Goal: Obtain resource: Download file/media

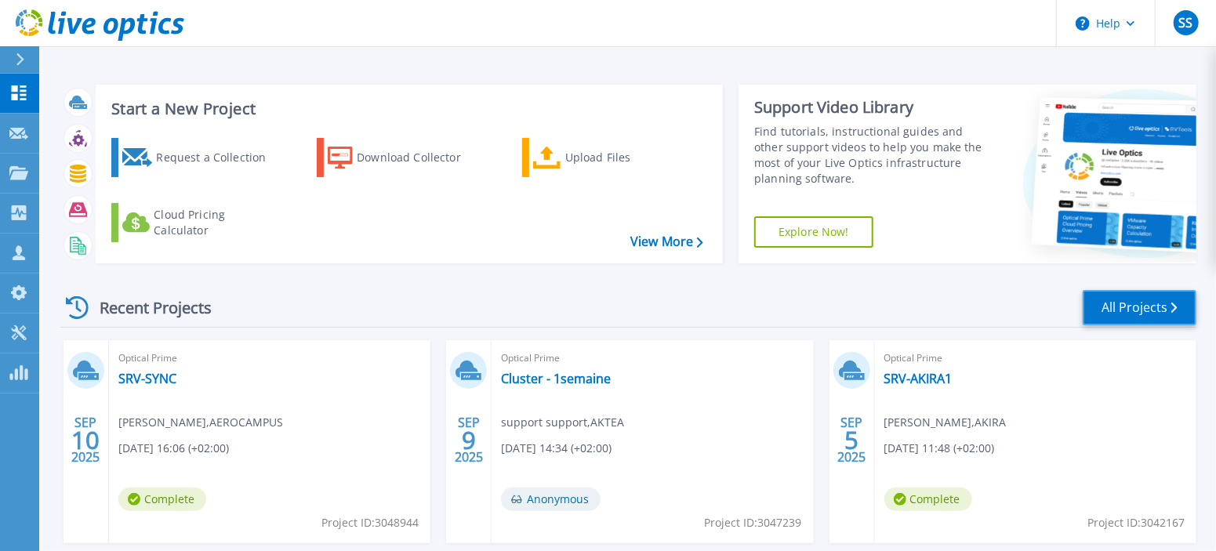
click at [1165, 307] on link "All Projects" at bounding box center [1140, 307] width 114 height 35
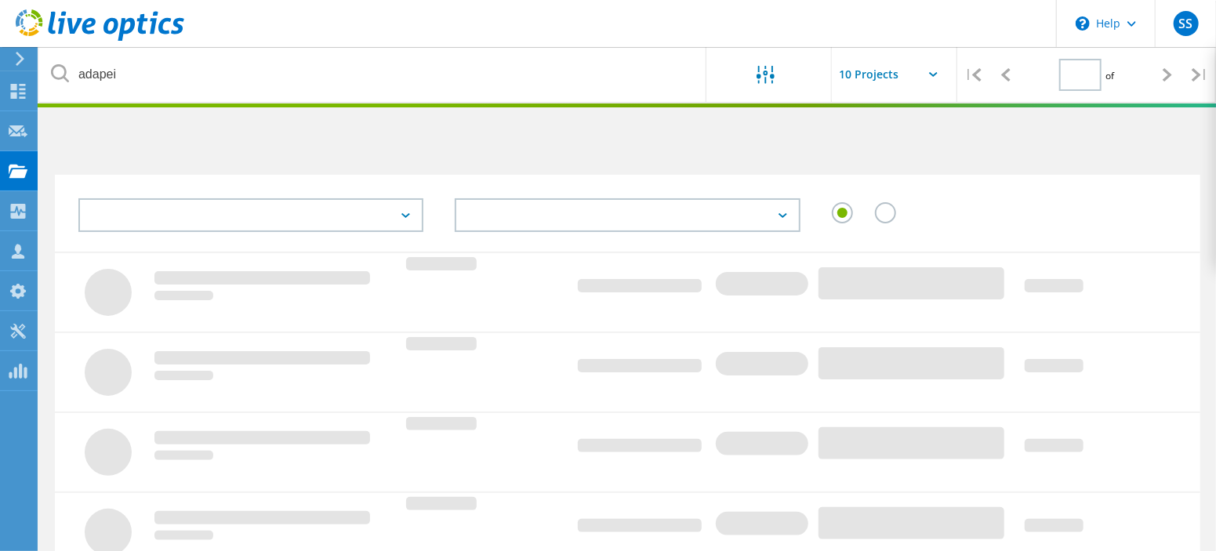
type input "1"
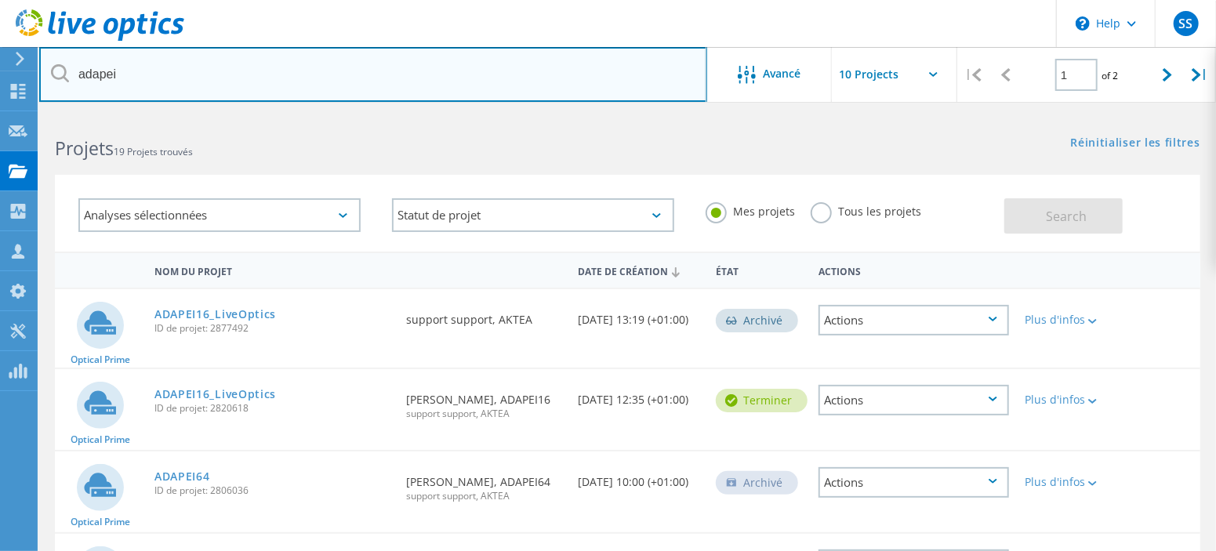
click at [394, 82] on input "adapei" at bounding box center [373, 74] width 668 height 55
type input "valorem"
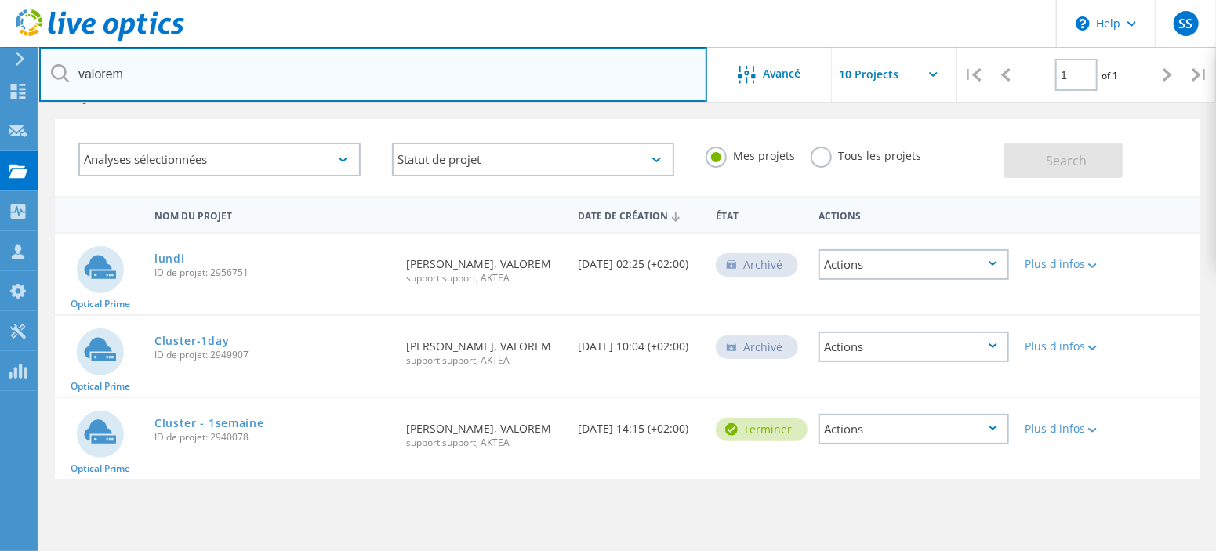
scroll to position [97, 0]
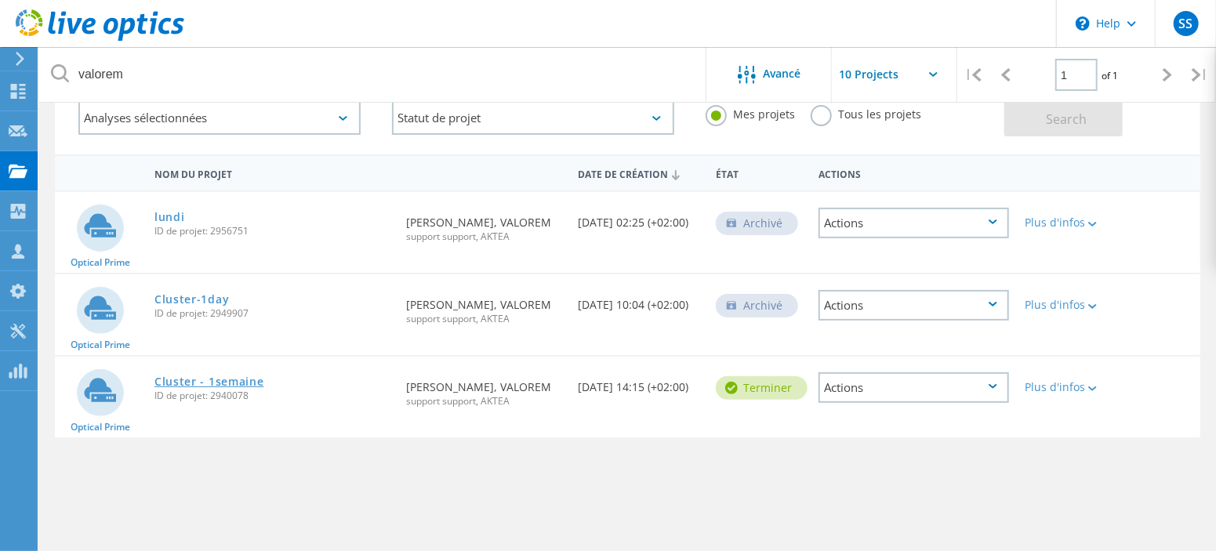
click at [173, 382] on link "Cluster - 1semaine" at bounding box center [210, 381] width 110 height 11
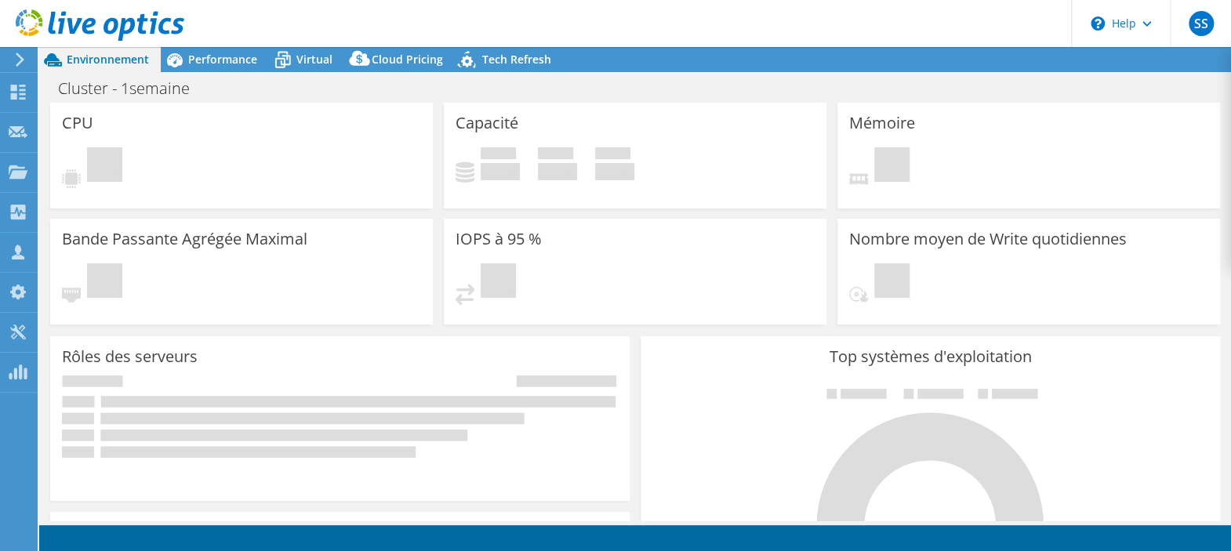
select select "EULondon"
select select "EUR"
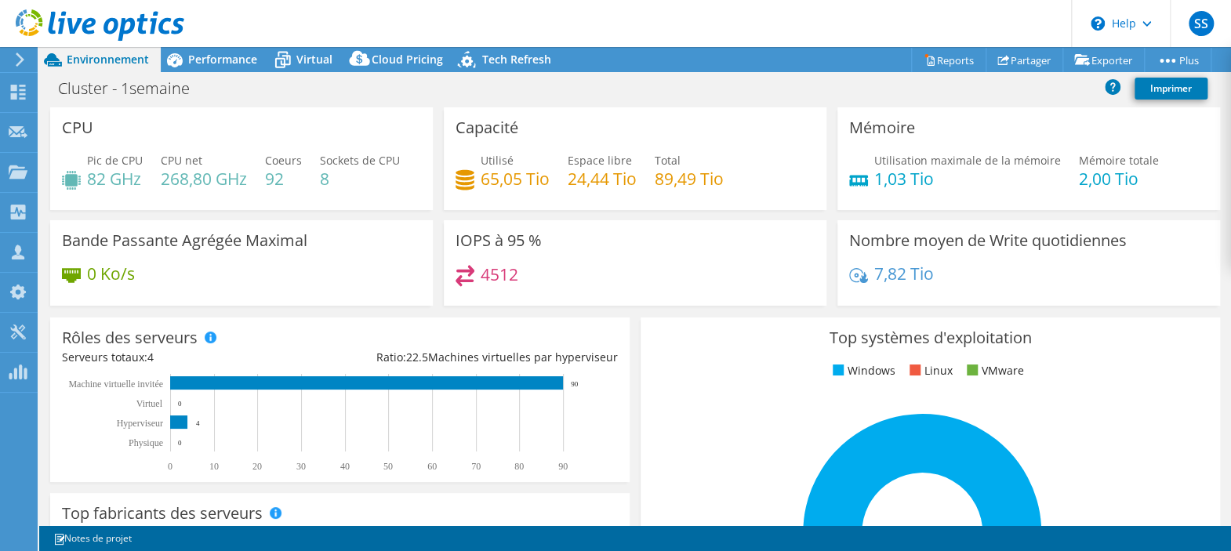
click at [369, 184] on h4 "8" at bounding box center [360, 178] width 80 height 17
drag, startPoint x: 369, startPoint y: 184, endPoint x: 544, endPoint y: 190, distance: 175.0
click at [544, 190] on div "CPU Pic de CPU 82 GHz CPU net 268,80 GHz Coeurs 92 Sockets de CPU 8 Capacité Ut…" at bounding box center [635, 211] width 1181 height 209
click at [189, 59] on span "Performance" at bounding box center [222, 59] width 69 height 15
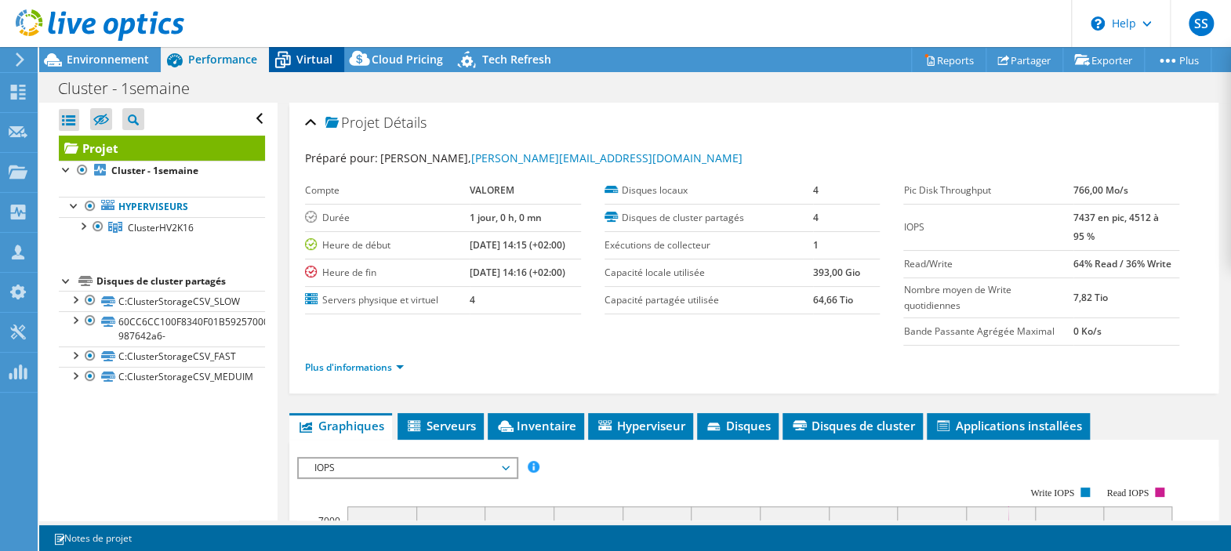
click at [314, 62] on span "Virtual" at bounding box center [314, 59] width 36 height 15
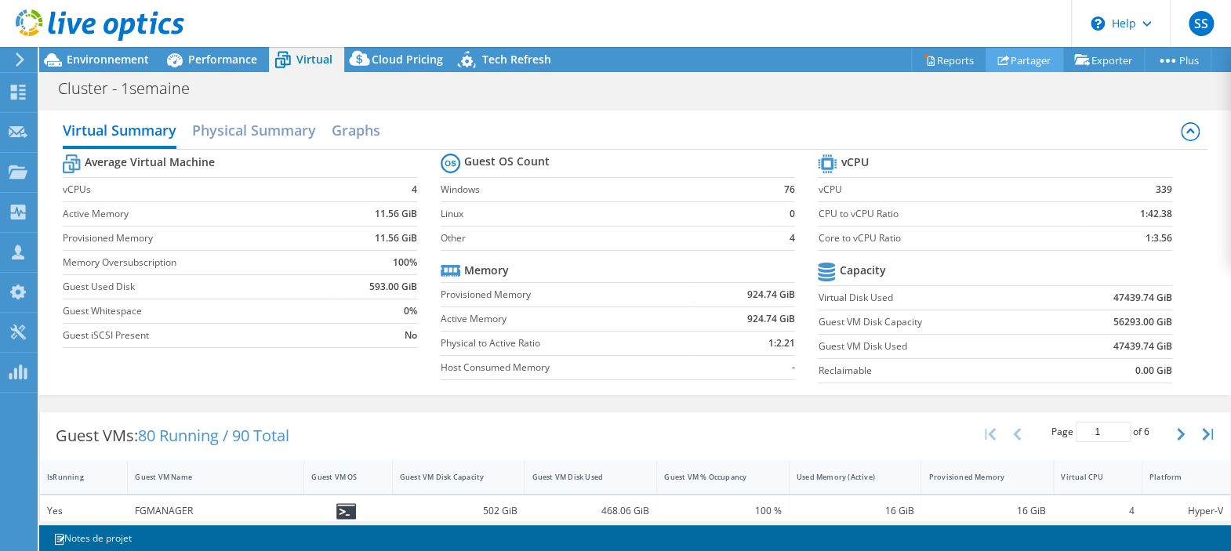
click at [1023, 60] on link "Partager" at bounding box center [1025, 60] width 78 height 24
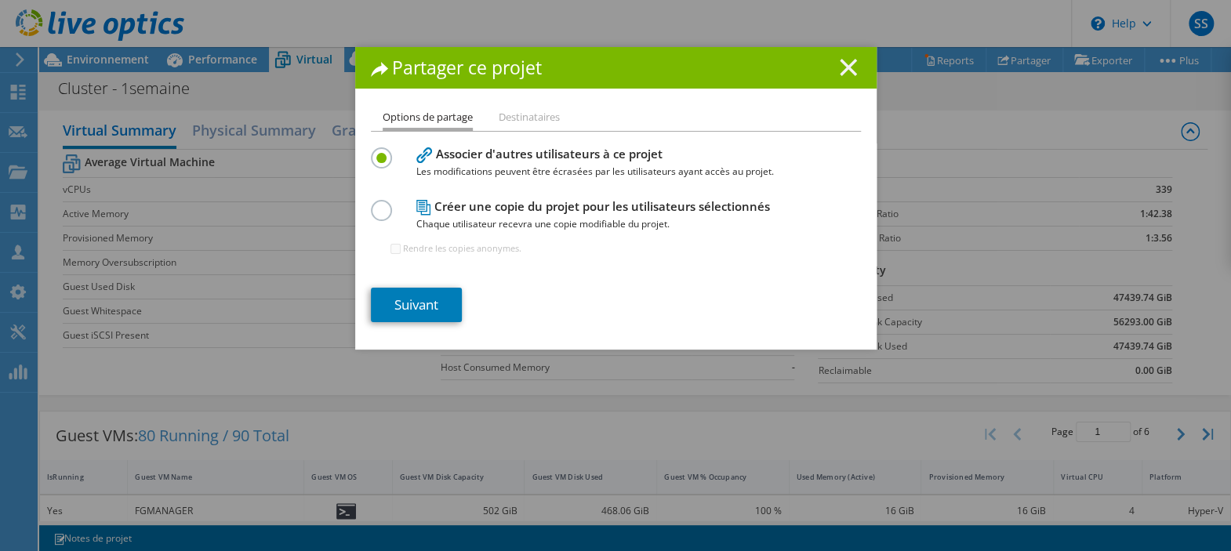
click at [842, 60] on icon at bounding box center [848, 67] width 17 height 17
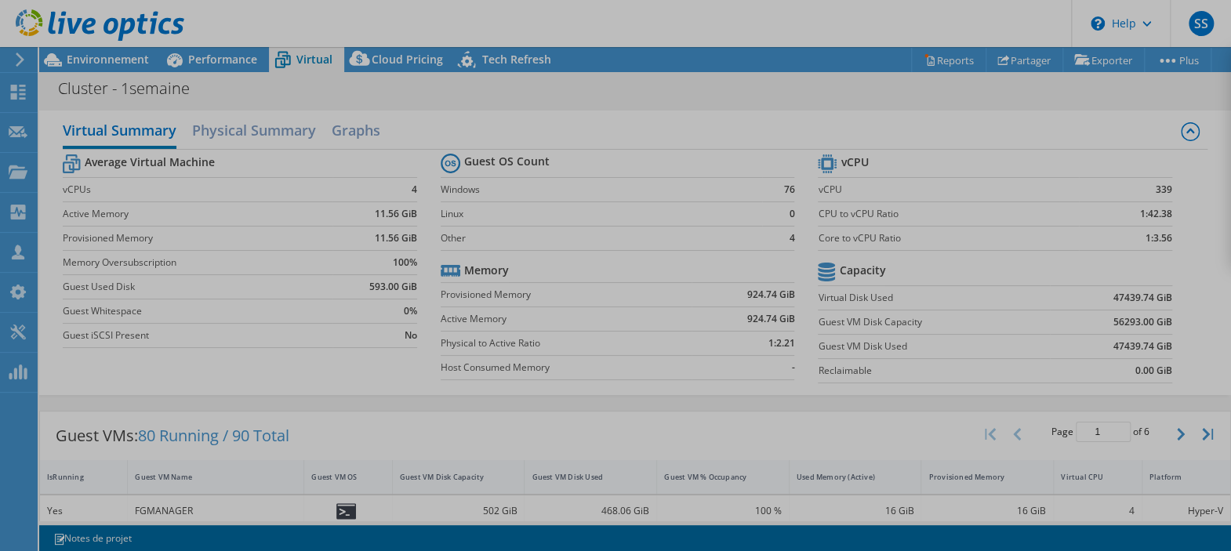
click at [945, 59] on div at bounding box center [615, 275] width 1231 height 551
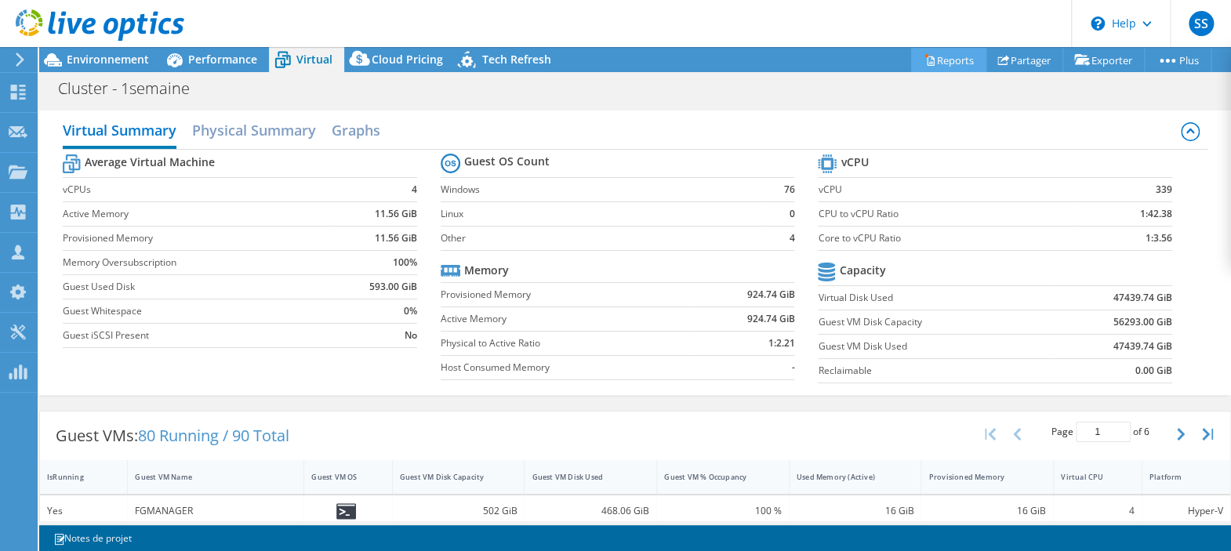
click at [944, 59] on link "Reports" at bounding box center [948, 60] width 75 height 24
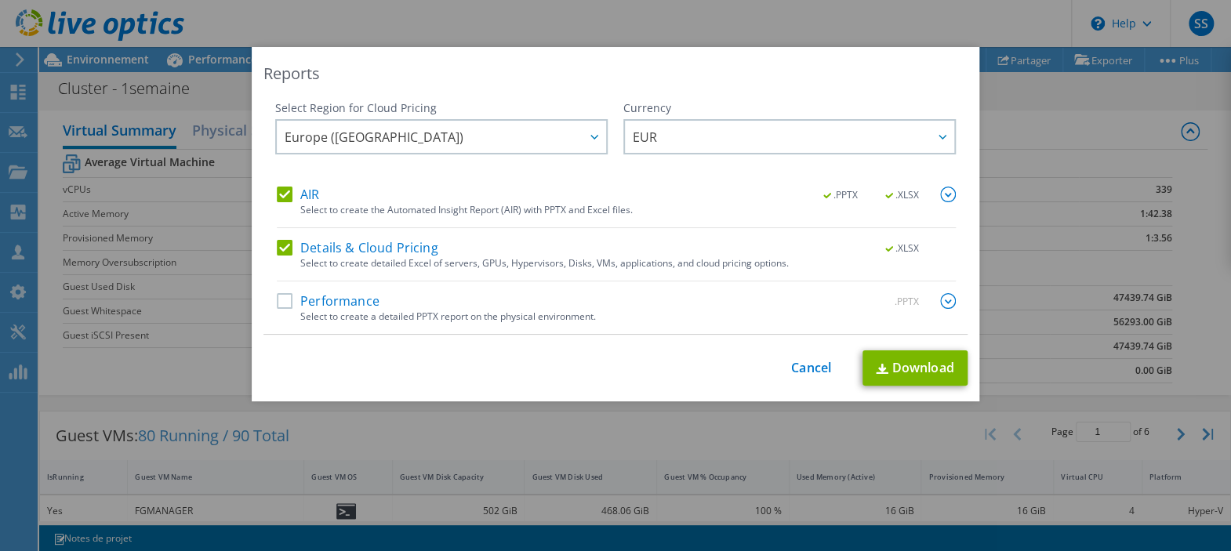
click at [348, 304] on label "Performance" at bounding box center [328, 301] width 103 height 16
click at [0, 0] on input "Performance" at bounding box center [0, 0] width 0 height 0
click at [942, 290] on div "AIR .PPTX .XLSX Select to create the Automated Insight Report (AIR) with PPTX a…" at bounding box center [616, 260] width 679 height 147
click at [940, 298] on img at bounding box center [948, 301] width 16 height 16
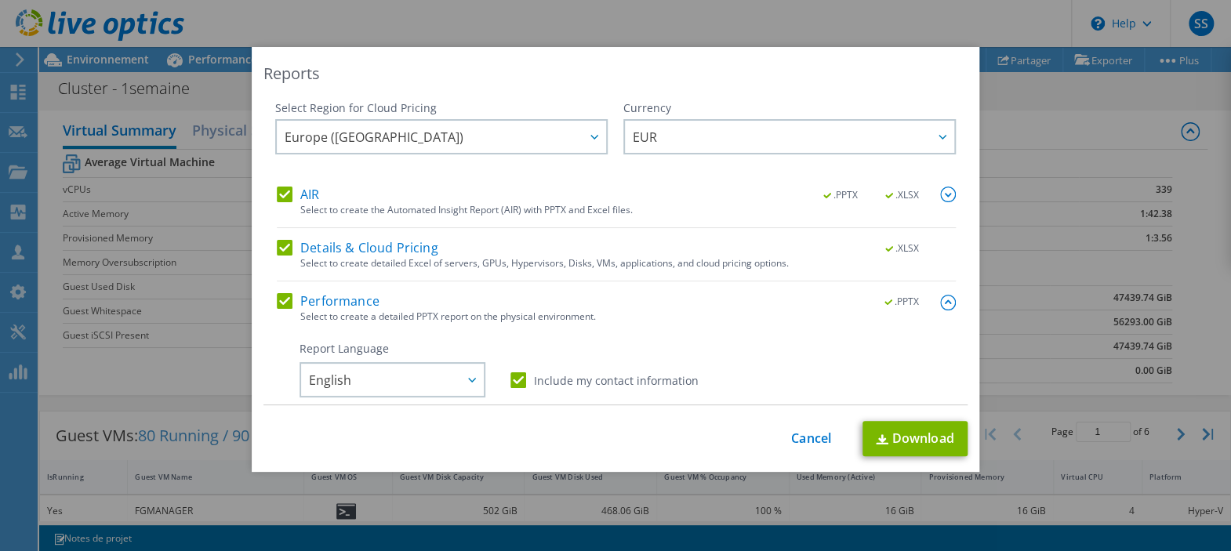
click at [940, 298] on div "Select Region for Cloud Pricing Asia Pacific (Hong Kong) Asia Pacific (Mumbai) …" at bounding box center [616, 252] width 704 height 305
click at [940, 298] on img at bounding box center [948, 303] width 16 height 16
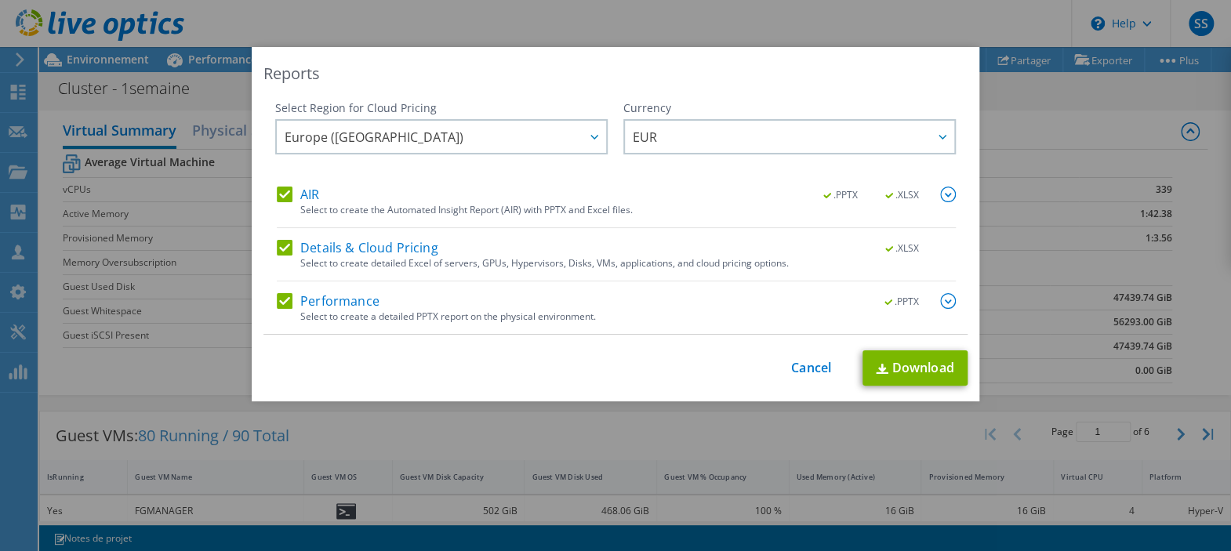
click at [929, 190] on div ".PPTX .XLSX" at bounding box center [880, 195] width 151 height 17
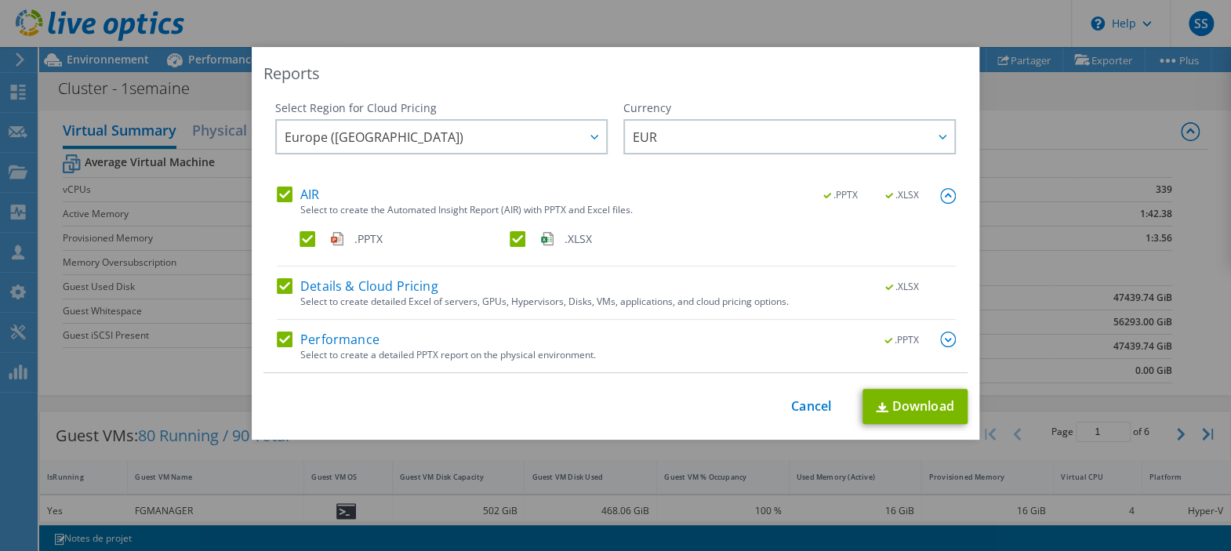
click at [929, 190] on div ".PPTX .XLSX" at bounding box center [880, 195] width 151 height 17
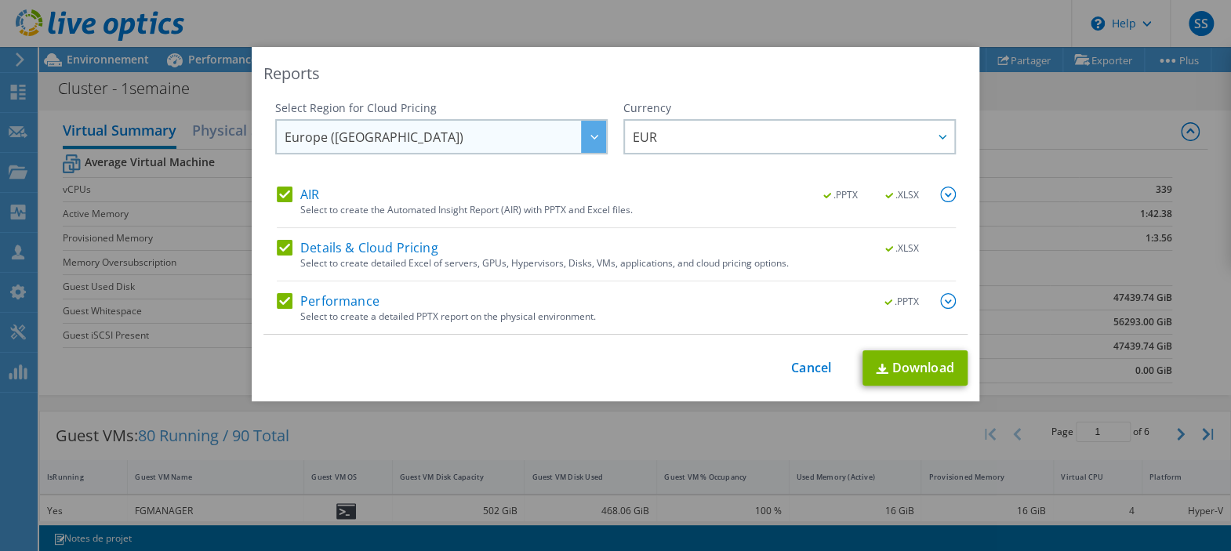
click at [551, 133] on span "Europe (London)" at bounding box center [446, 137] width 322 height 32
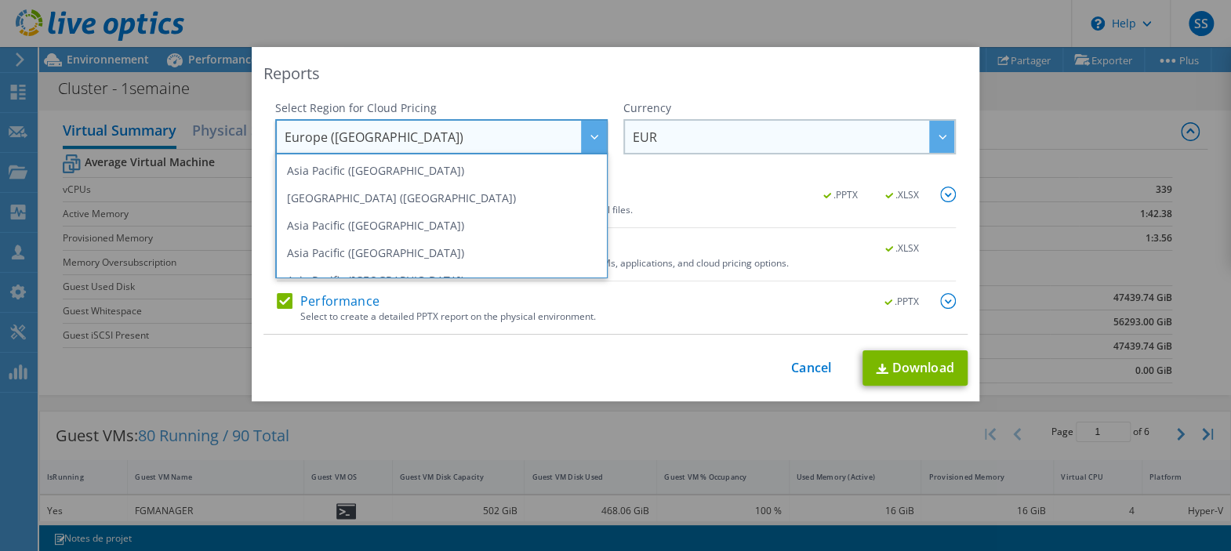
click at [664, 143] on span "EUR" at bounding box center [794, 137] width 322 height 32
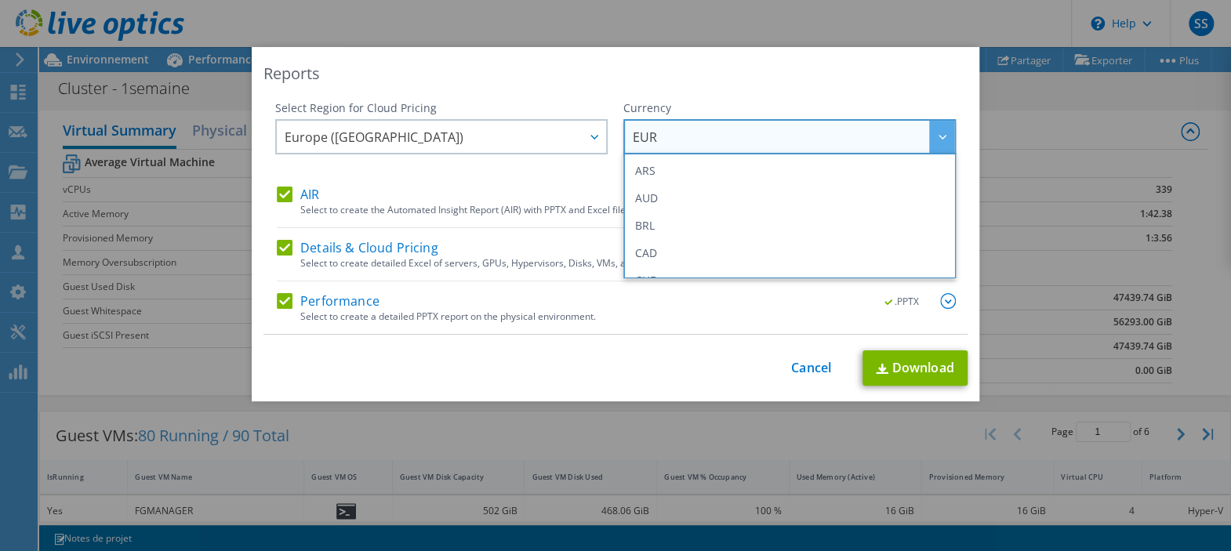
click at [665, 141] on span "EUR" at bounding box center [794, 137] width 322 height 32
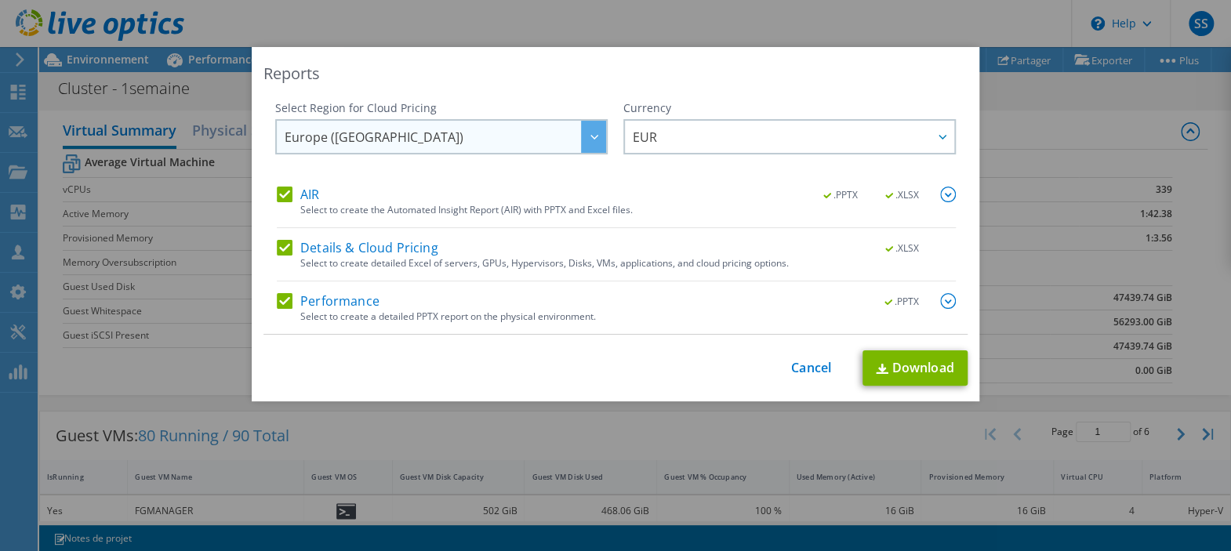
click at [513, 141] on span "Europe (London)" at bounding box center [446, 137] width 322 height 32
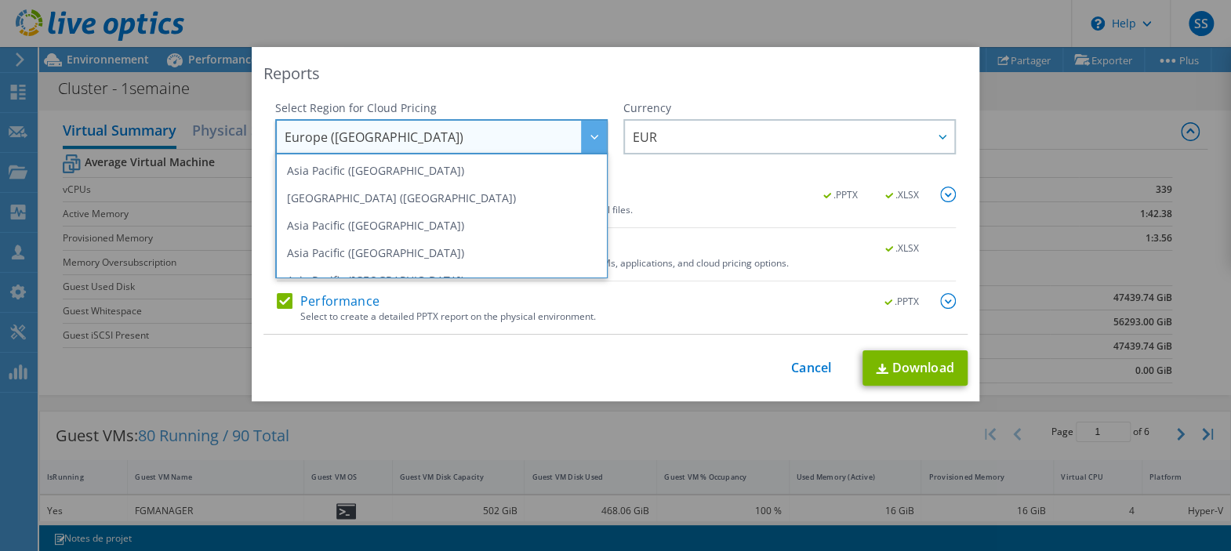
click at [513, 141] on span "Europe (London)" at bounding box center [446, 137] width 322 height 32
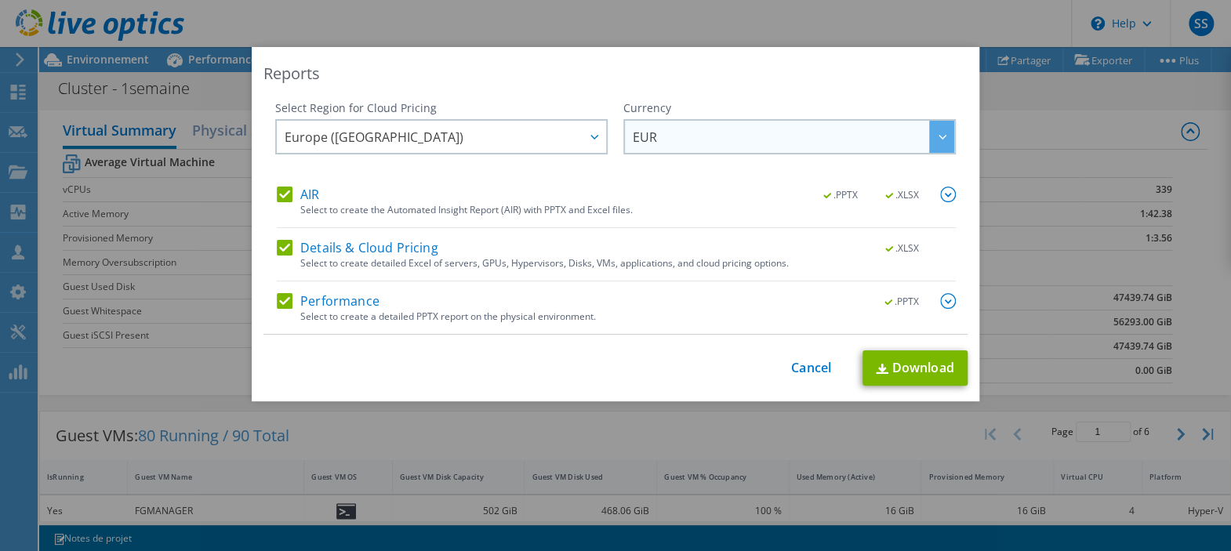
click at [624, 154] on div "EUR ARS AUD BRL CAD CHF CLP CNY DKK EUR GBP HKD HUF INR JPY MXN MYR NOK NZD PEN…" at bounding box center [790, 136] width 333 height 35
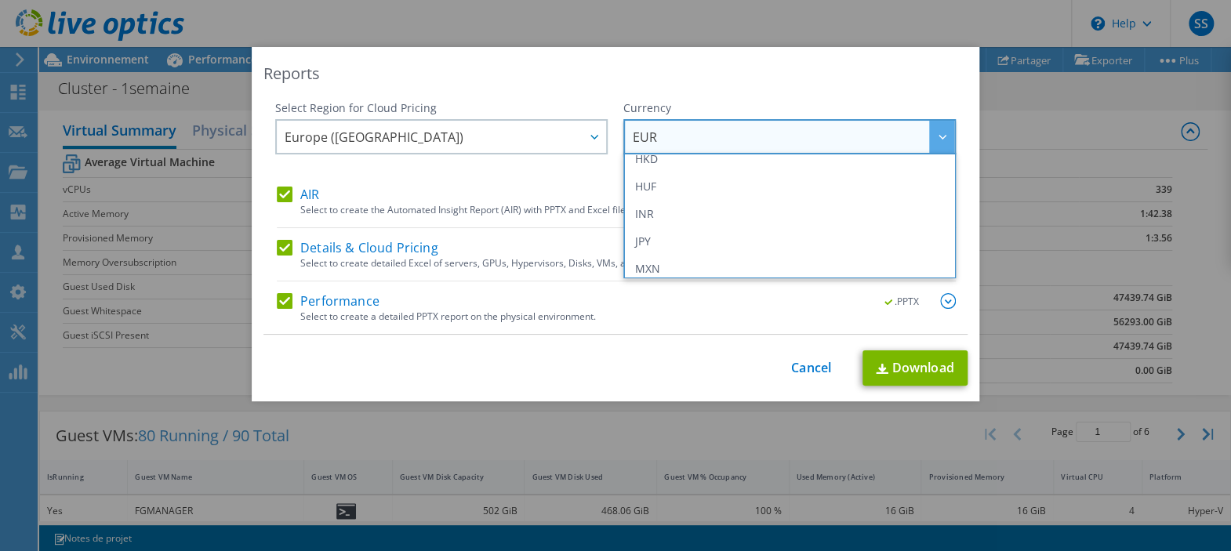
scroll to position [489, 0]
click at [522, 371] on div "This process may take a while, please wait... Cancel Download" at bounding box center [616, 368] width 704 height 35
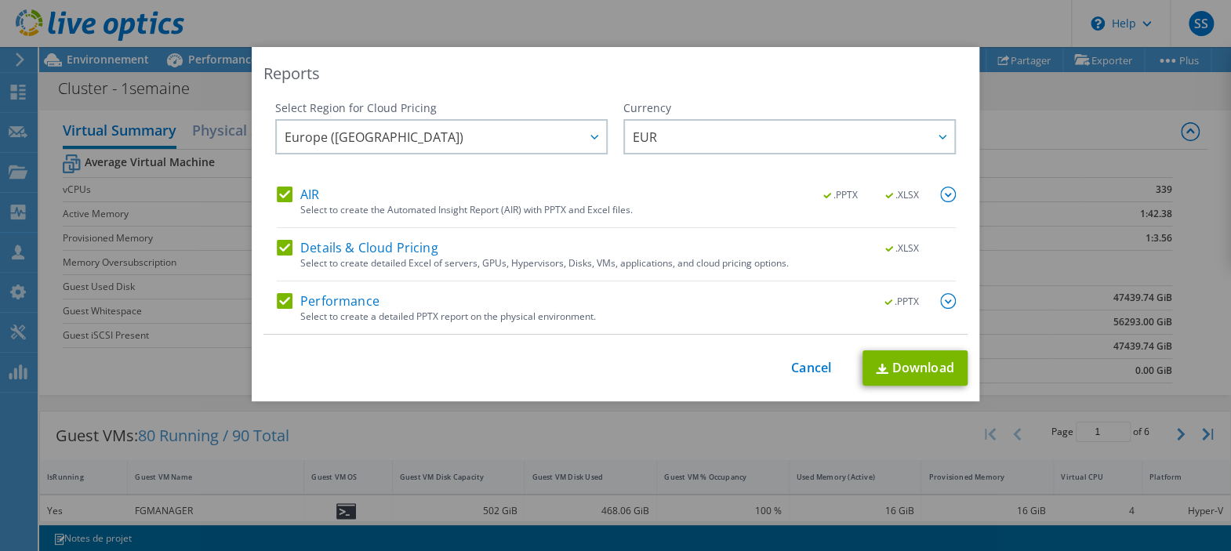
click at [934, 205] on div "Select to create the Automated Insight Report (AIR) with PPTX and Excel files." at bounding box center [628, 210] width 656 height 11
click at [940, 197] on img at bounding box center [948, 195] width 16 height 16
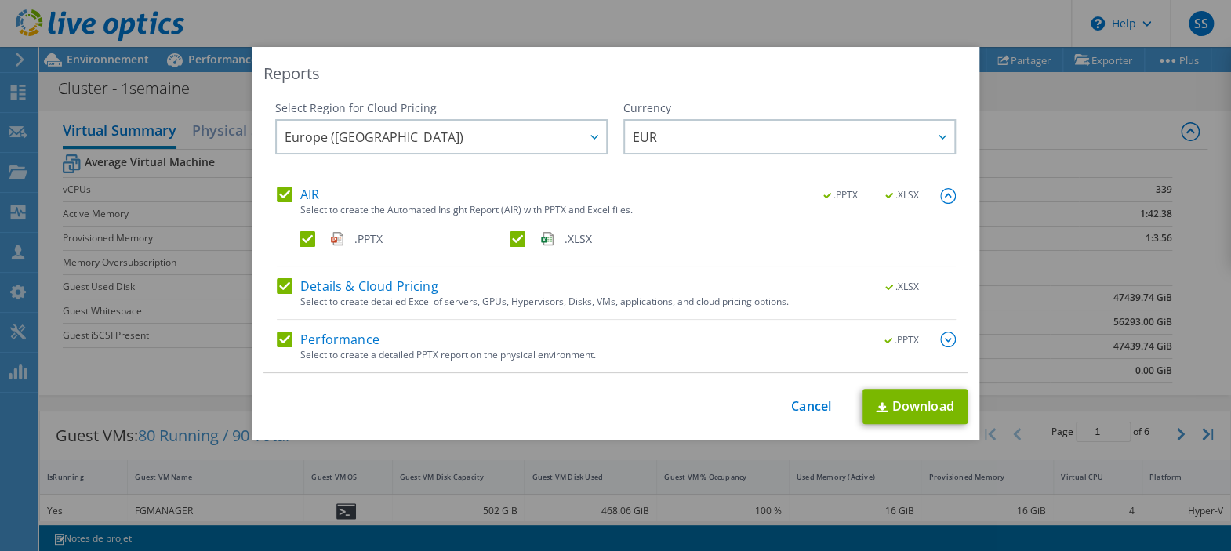
click at [940, 197] on img at bounding box center [948, 196] width 16 height 16
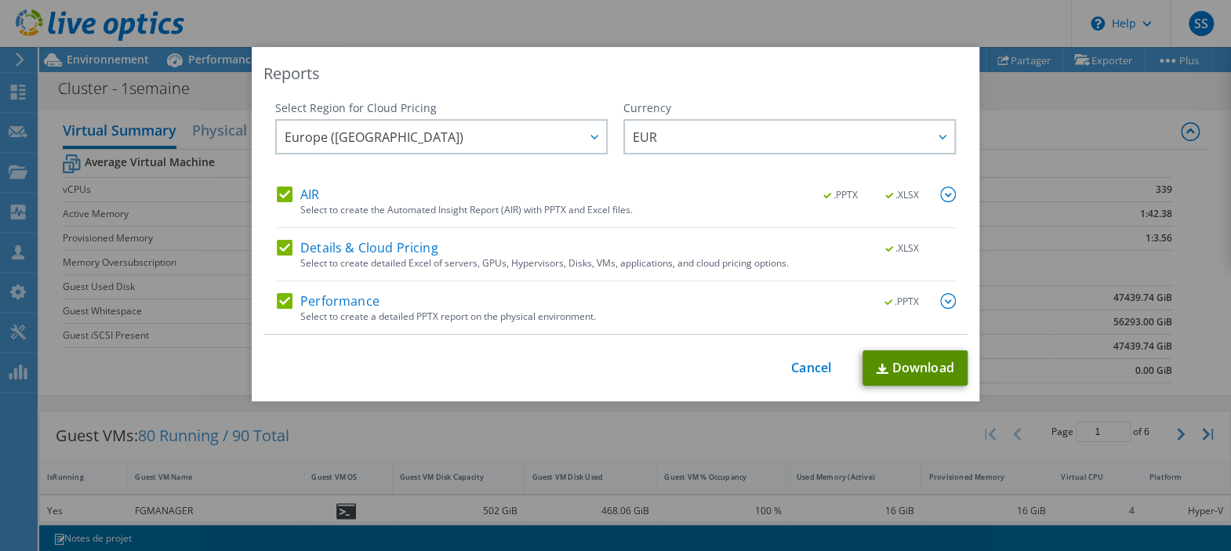
click at [879, 354] on link "Download" at bounding box center [915, 368] width 105 height 35
click at [1016, 118] on div "Reports Select Region for Cloud Pricing Asia Pacific (Hong Kong) Asia Pacific (…" at bounding box center [615, 275] width 1231 height 457
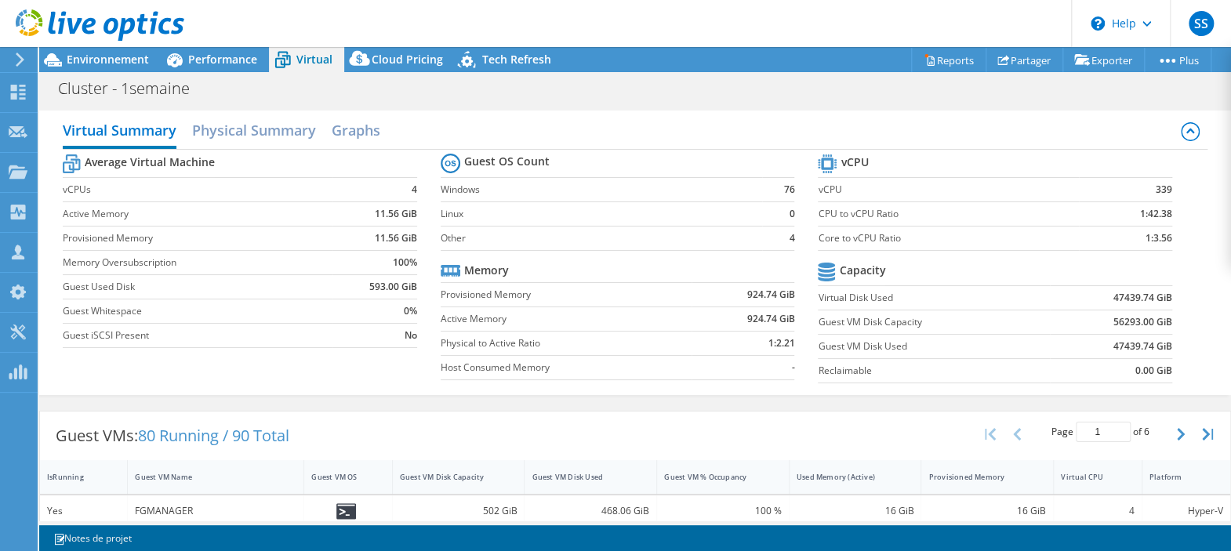
click at [420, 36] on header "SS Partenaire support support support@aktea.fr AKTEA My Profile Log Out \n Help…" at bounding box center [615, 23] width 1231 height 47
click at [404, 58] on span "Cloud Pricing" at bounding box center [407, 59] width 71 height 15
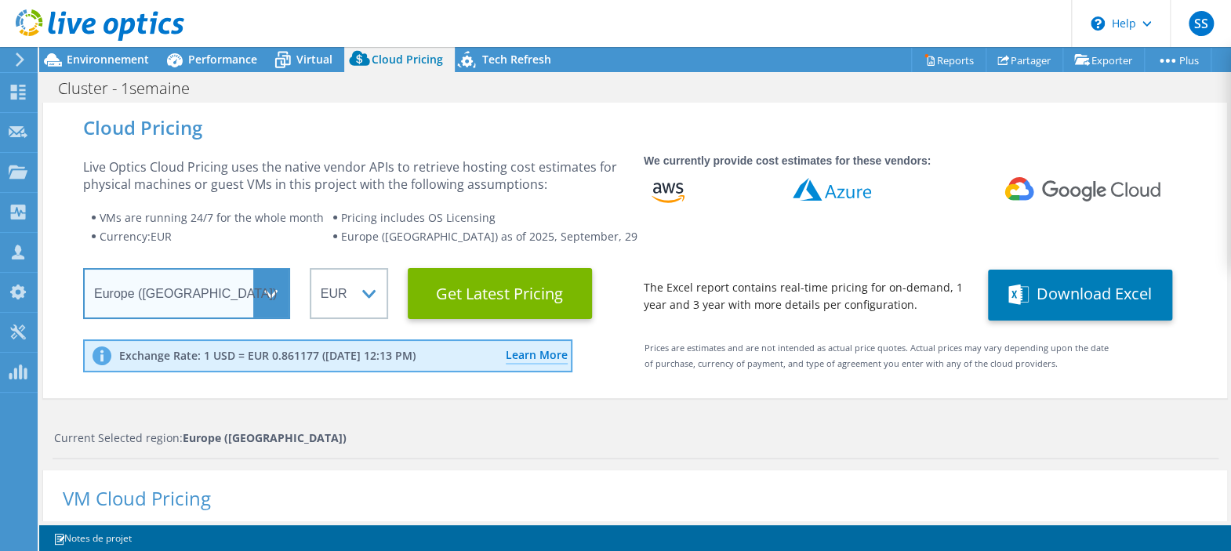
click at [238, 308] on select "Select a Region Asia Pacific (Hong Kong) Asia Pacific (Mumbai) Asia Pacific (Se…" at bounding box center [186, 293] width 207 height 51
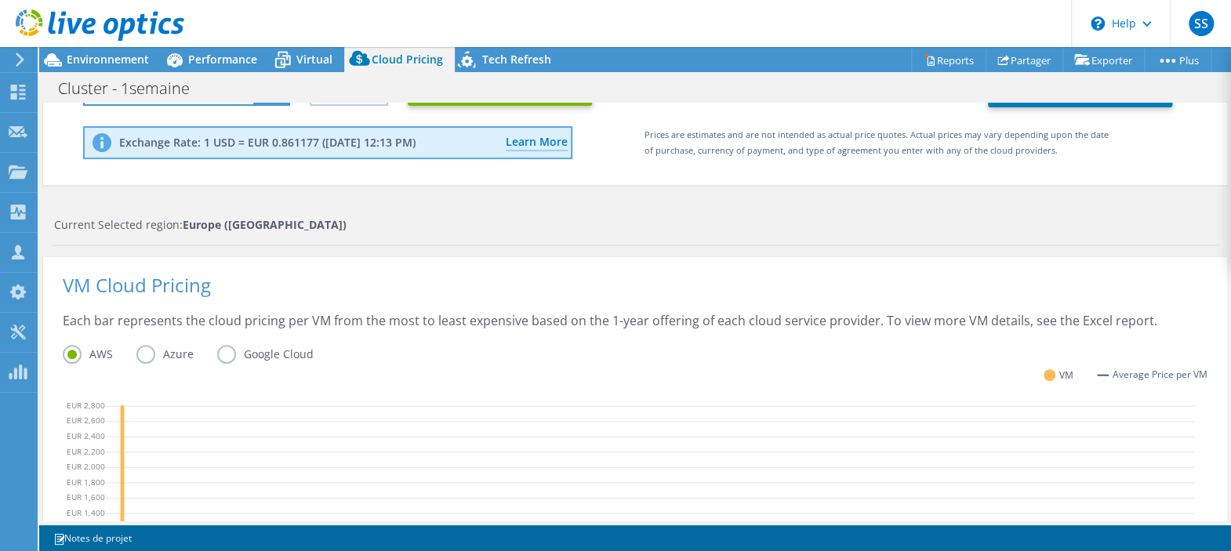
scroll to position [294, 0]
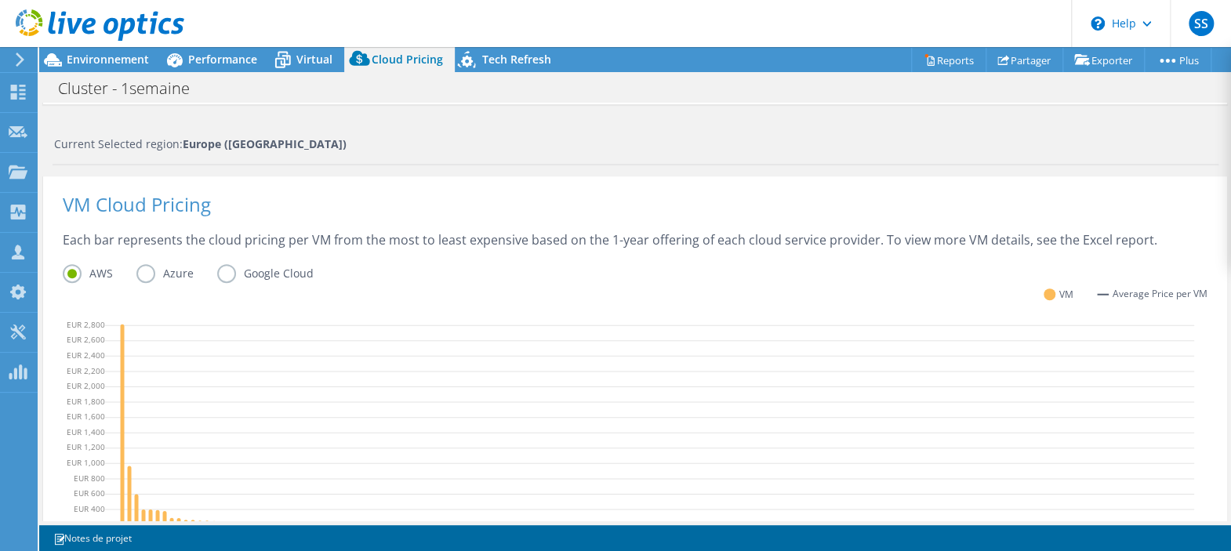
click at [167, 274] on label "Azure" at bounding box center [176, 273] width 81 height 19
click at [0, 0] on input "Azure" at bounding box center [0, 0] width 0 height 0
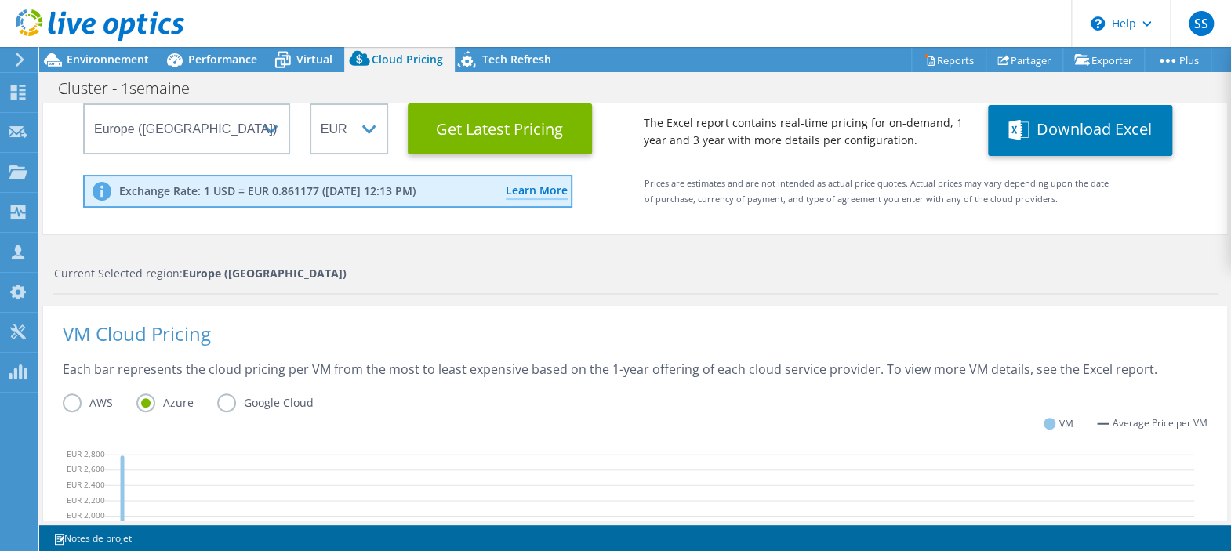
scroll to position [0, 0]
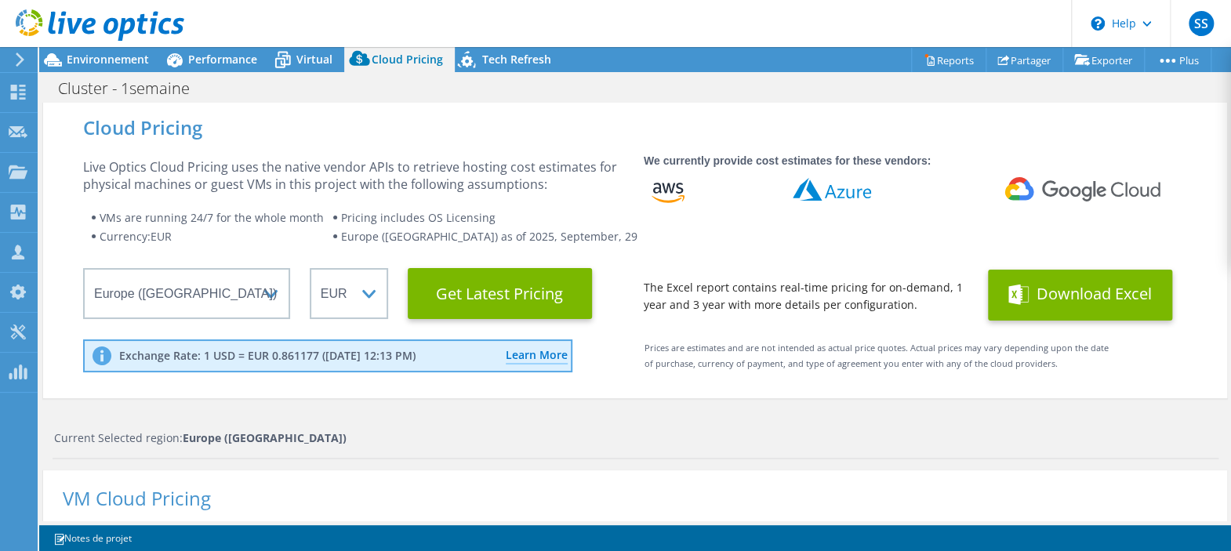
click at [1068, 302] on button "Download Excel" at bounding box center [1080, 295] width 184 height 51
